Goal: Task Accomplishment & Management: Complete application form

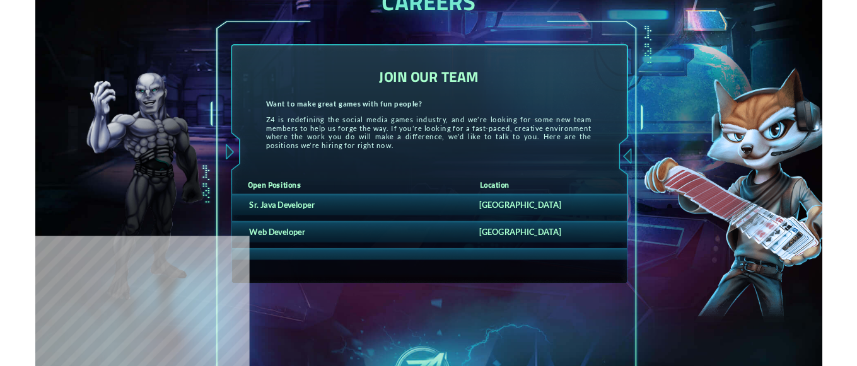
scroll to position [189, 0]
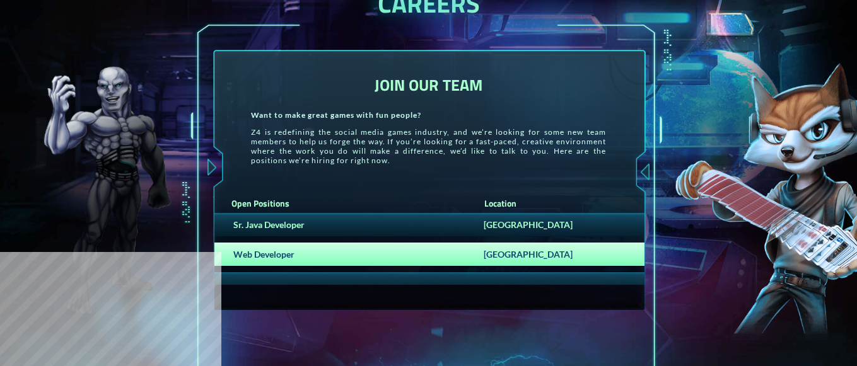
click at [266, 260] on div "Web Developer" at bounding box center [346, 254] width 251 height 11
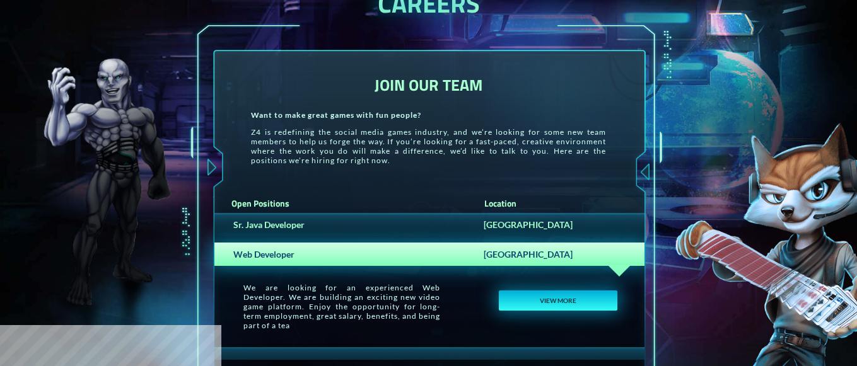
click at [517, 306] on button "VIEW MORE" at bounding box center [558, 301] width 118 height 20
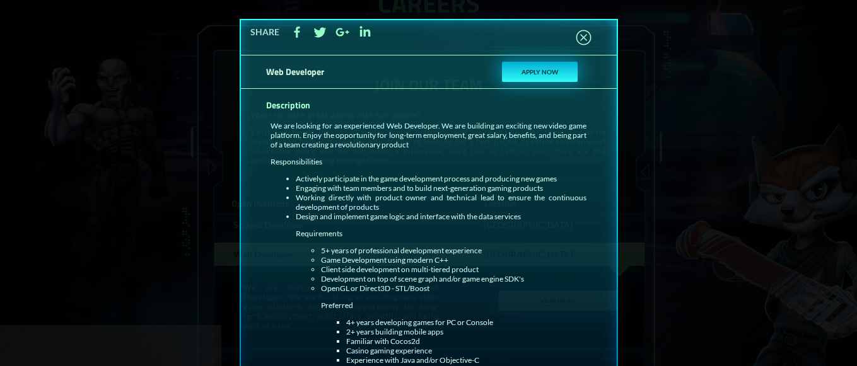
click at [535, 73] on button "APPLY NOW" at bounding box center [540, 72] width 76 height 20
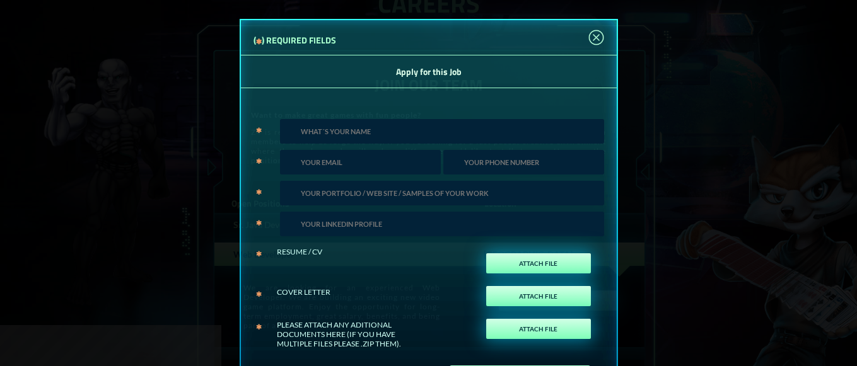
click at [336, 128] on input "text" at bounding box center [442, 131] width 324 height 25
type input "Sruthartha Cheedu"
type input "[EMAIL_ADDRESS][DOMAIN_NAME]"
type input "6039436996"
click at [378, 196] on input "url" at bounding box center [442, 193] width 324 height 25
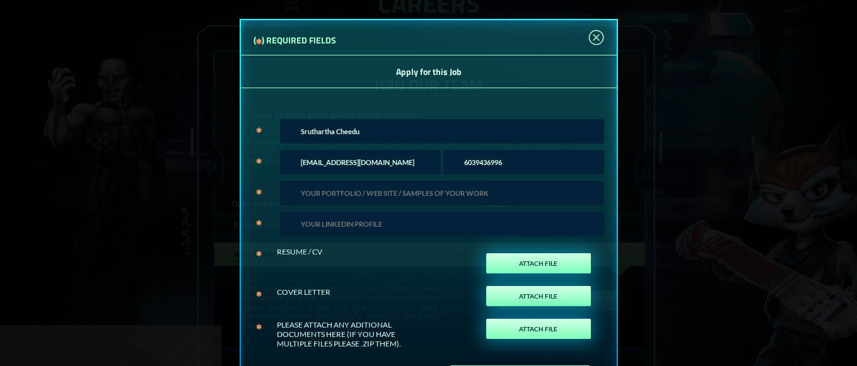
click at [377, 227] on input "text" at bounding box center [442, 224] width 324 height 25
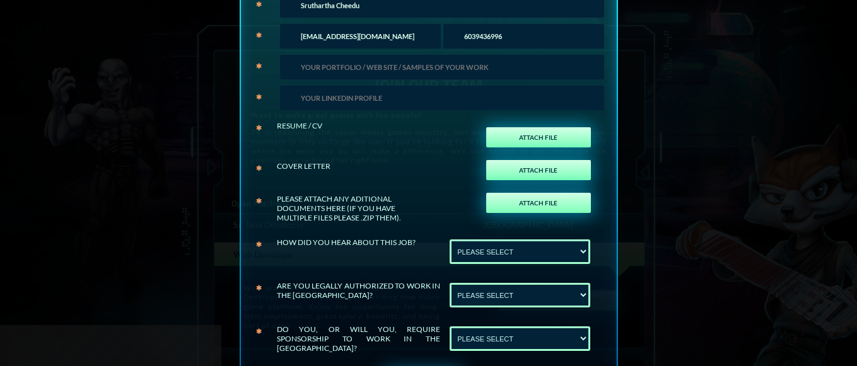
scroll to position [63, 0]
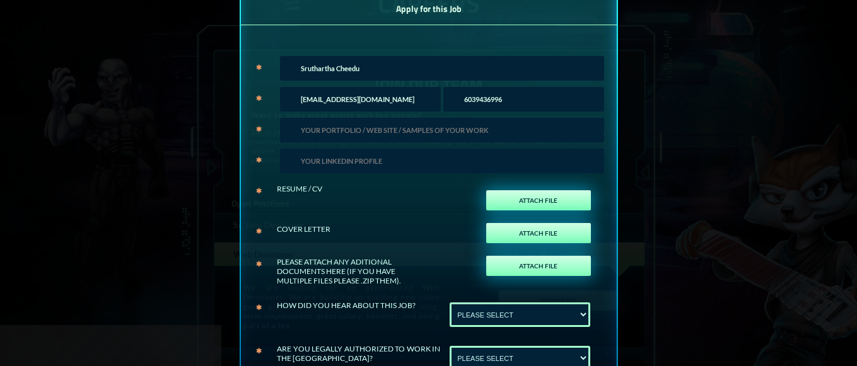
click at [376, 129] on input "url" at bounding box center [442, 130] width 324 height 25
click at [432, 156] on input "text" at bounding box center [442, 161] width 324 height 25
paste input "[EMAIL_ADDRESS][DOMAIN_NAME]"
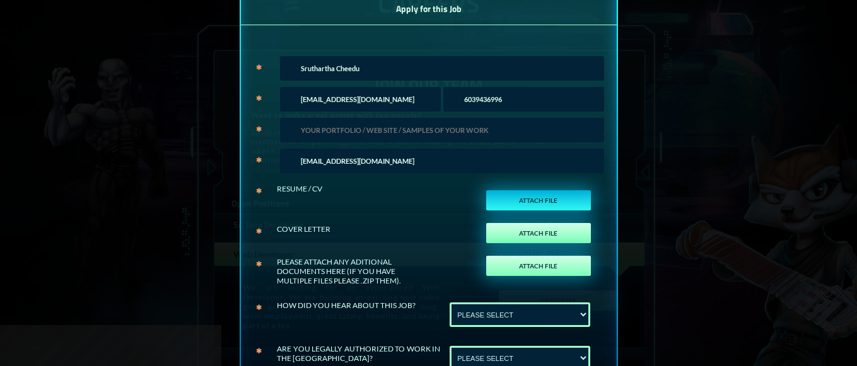
type input "[EMAIL_ADDRESS][DOMAIN_NAME]"
click at [552, 203] on label "ATTACH FILE" at bounding box center [538, 200] width 105 height 20
click at [561, 203] on input "ATTACH FILE" at bounding box center [575, 214] width 29 height 28
type input "C:\fakepath\Sruthartha Cheedu Resume.pdf"
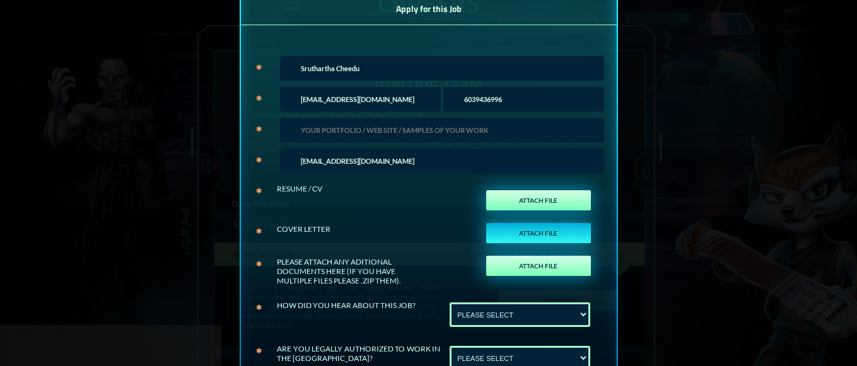
click at [537, 238] on label "ATTACH FILE" at bounding box center [538, 233] width 105 height 20
click at [561, 238] on input "ATTACH FILE" at bounding box center [575, 247] width 29 height 28
type input "C:\fakepath\Sruthartha Cheedu cover letter.docx"
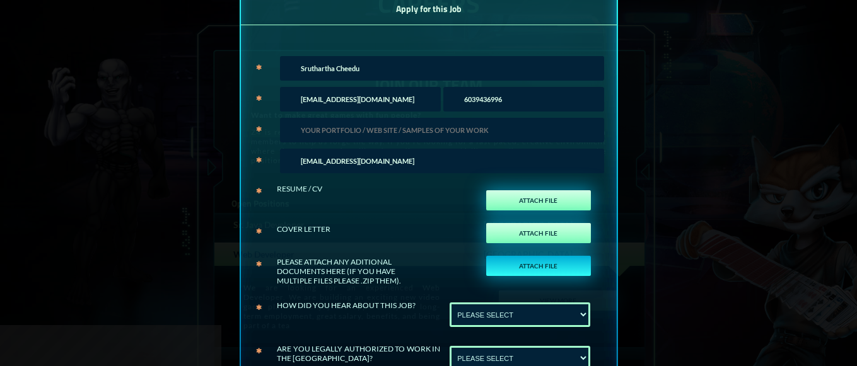
click at [542, 271] on label "ATTACH FILE" at bounding box center [538, 266] width 105 height 20
click at [561, 271] on input "ATTACH FILE" at bounding box center [575, 280] width 29 height 28
type input "C:\fakepath\H1Bcopy (1).jpeg"
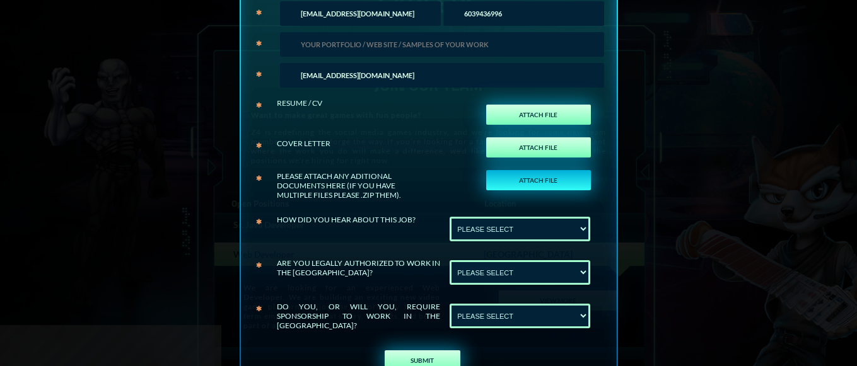
scroll to position [180, 0]
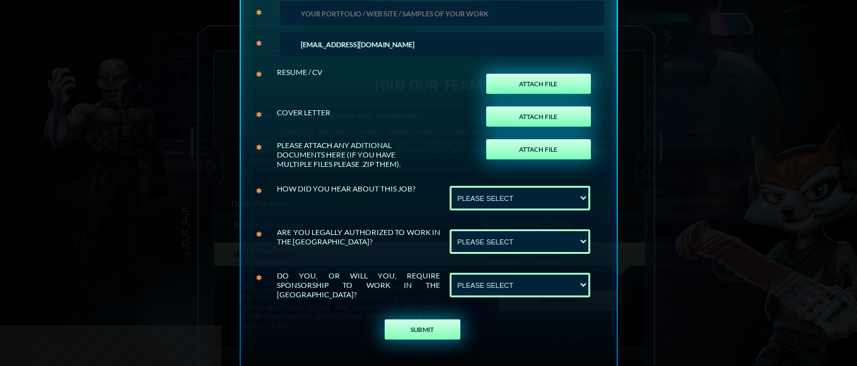
click at [551, 196] on select "PLEASE SELECT Linkedin Upwork" at bounding box center [520, 198] width 141 height 25
select select "Linkedin"
click at [450, 186] on select "PLEASE SELECT Linkedin Upwork" at bounding box center [520, 198] width 141 height 25
click at [537, 241] on select "PLEASE SELECT No Yes" at bounding box center [520, 242] width 141 height 25
select select "Yes"
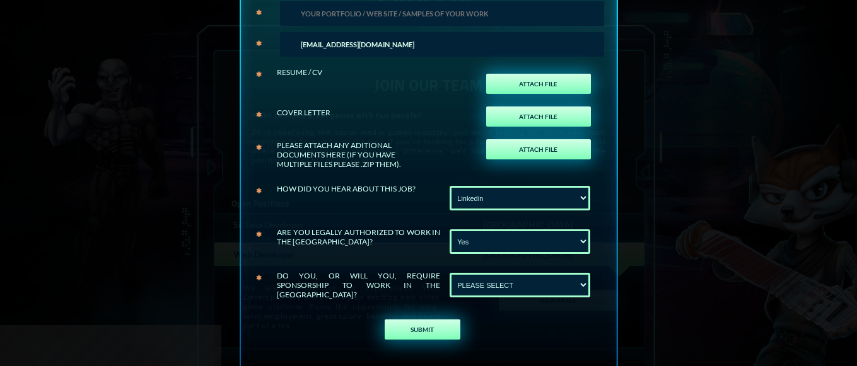
click at [450, 230] on select "PLEASE SELECT No Yes" at bounding box center [520, 242] width 141 height 25
click at [525, 281] on select "PLEASE SELECT No Yes" at bounding box center [520, 285] width 141 height 25
select select "Yes"
click at [450, 273] on select "PLEASE SELECT No Yes" at bounding box center [520, 285] width 141 height 25
click at [532, 325] on div "SUBMIT" at bounding box center [422, 326] width 363 height 39
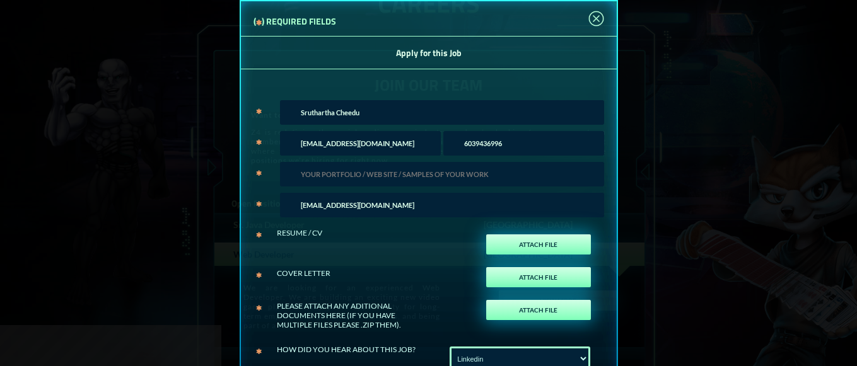
scroll to position [0, 0]
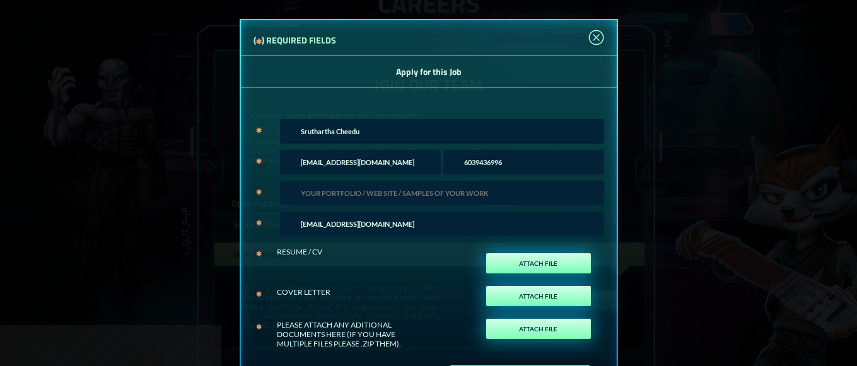
click at [416, 198] on input "url" at bounding box center [442, 193] width 324 height 25
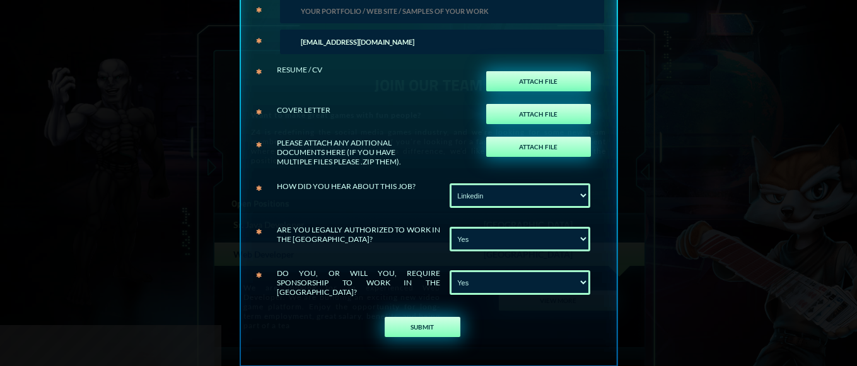
scroll to position [204, 0]
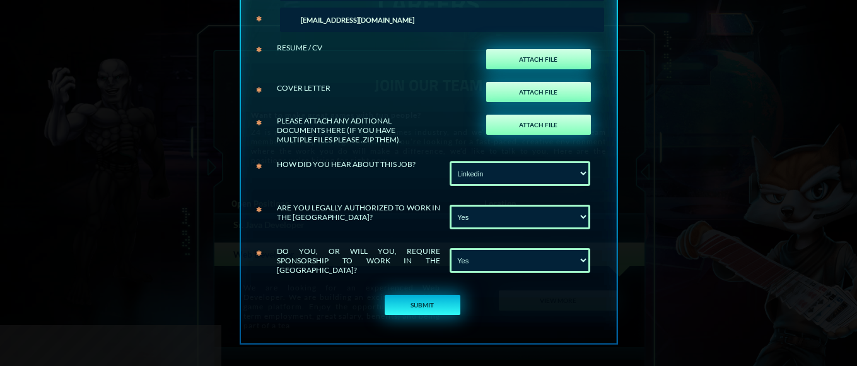
click at [418, 305] on button "SUBMIT" at bounding box center [423, 305] width 76 height 20
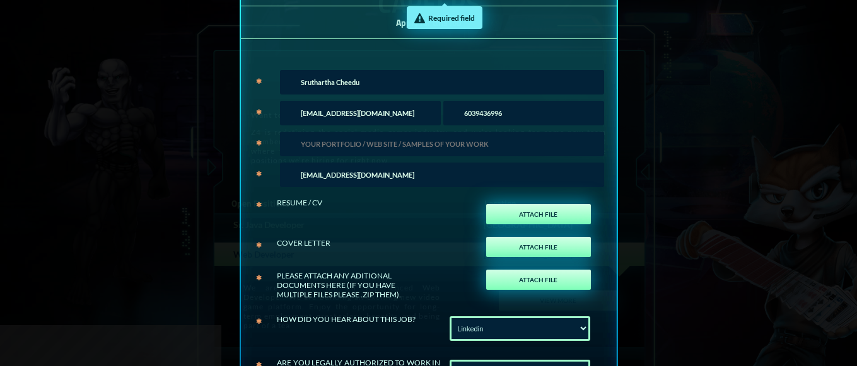
scroll to position [0, 0]
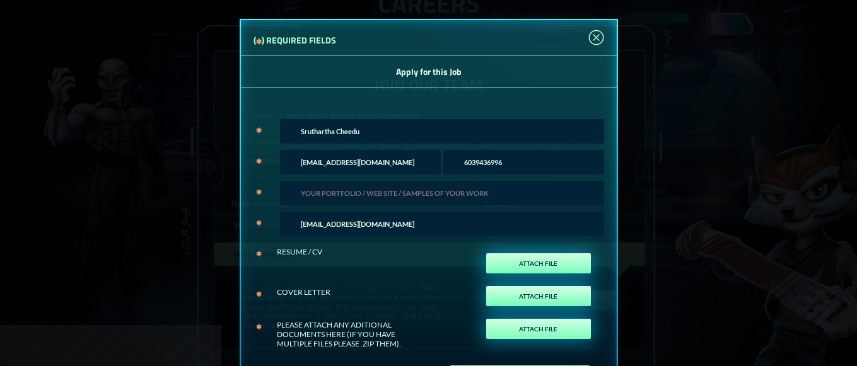
click at [375, 204] on input "url" at bounding box center [442, 193] width 324 height 25
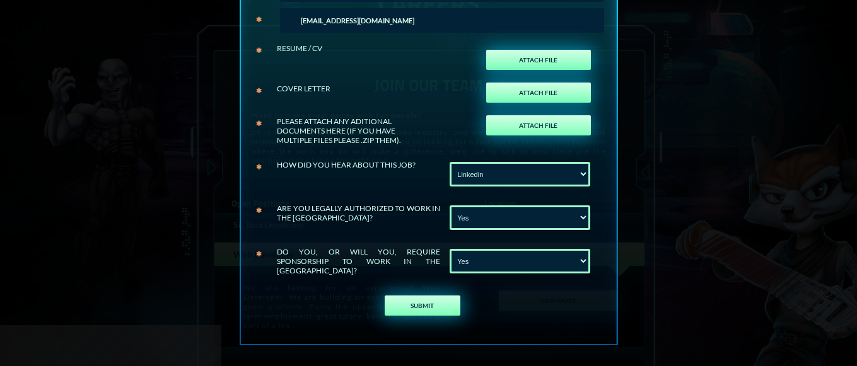
scroll to position [204, 0]
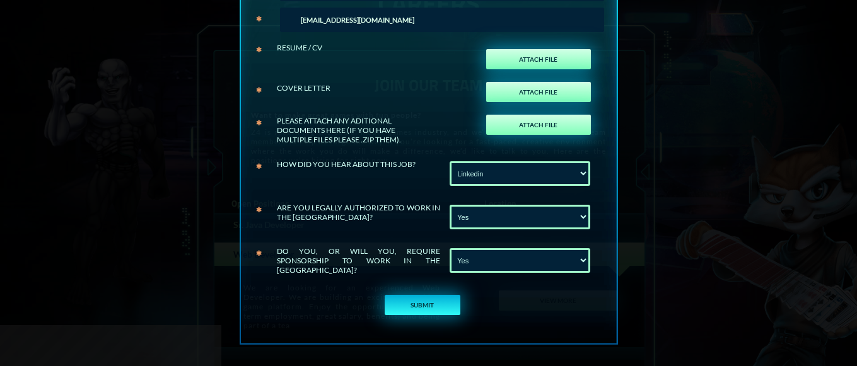
type input "-"
click at [423, 307] on button "SUBMIT" at bounding box center [423, 305] width 76 height 20
